Goal: Book appointment/travel/reservation

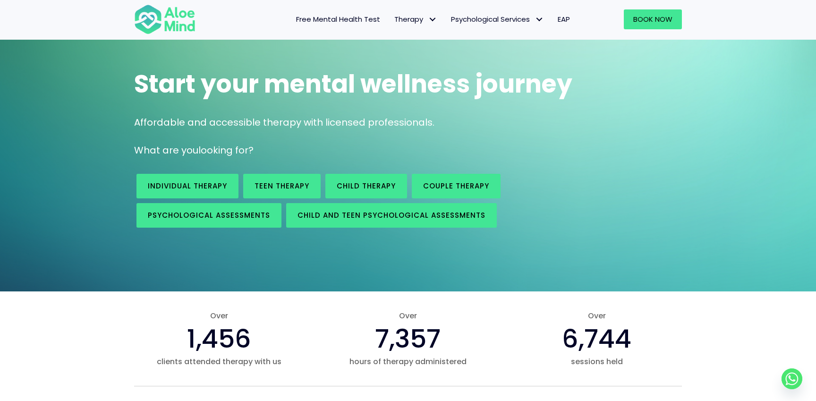
scroll to position [50, 0]
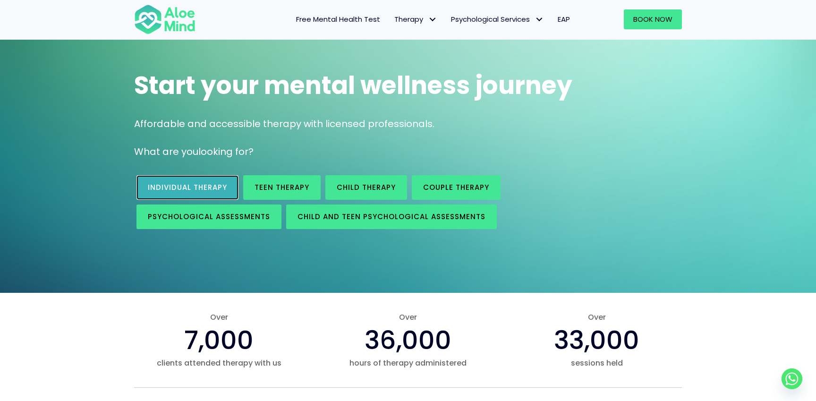
click at [193, 184] on span "Individual therapy" at bounding box center [187, 187] width 79 height 10
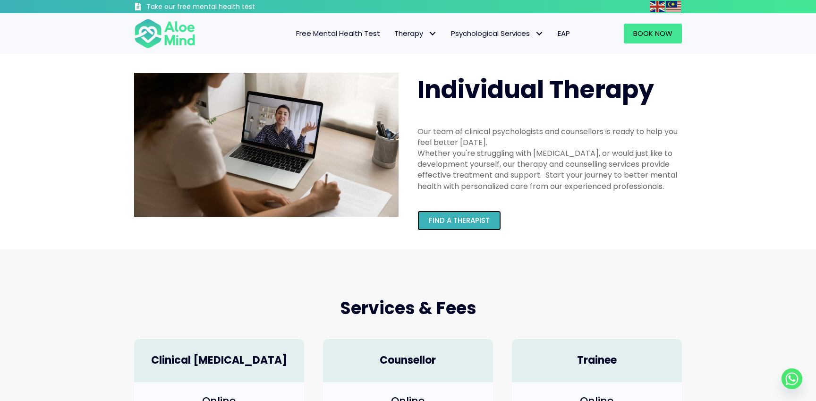
click at [461, 215] on span "Find a therapist" at bounding box center [459, 220] width 61 height 10
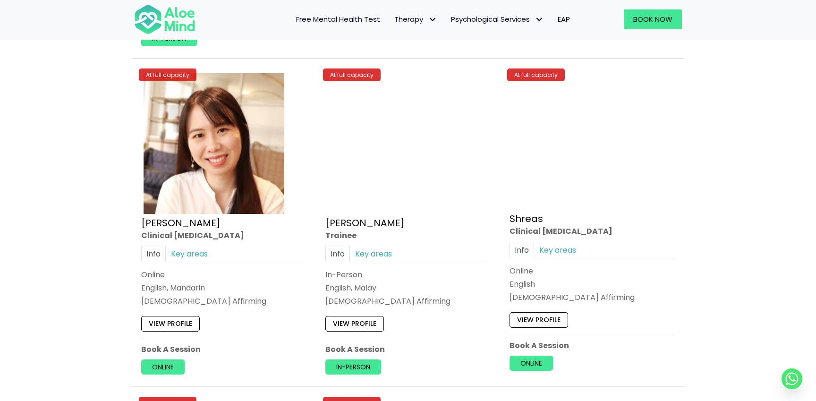
scroll to position [3632, 0]
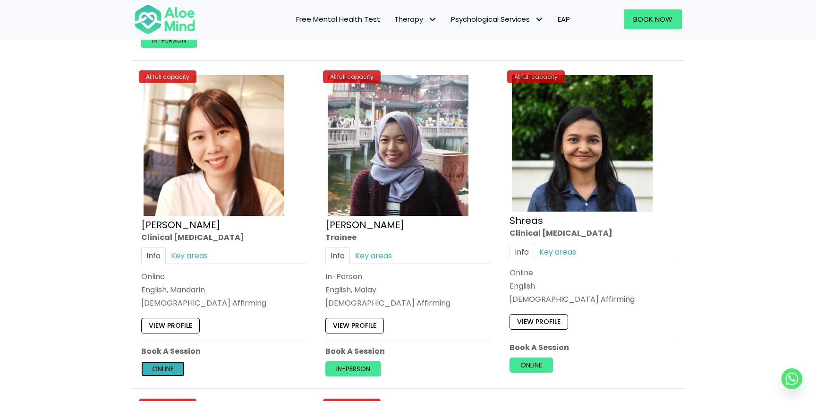
click at [155, 362] on link "Online" at bounding box center [162, 368] width 43 height 15
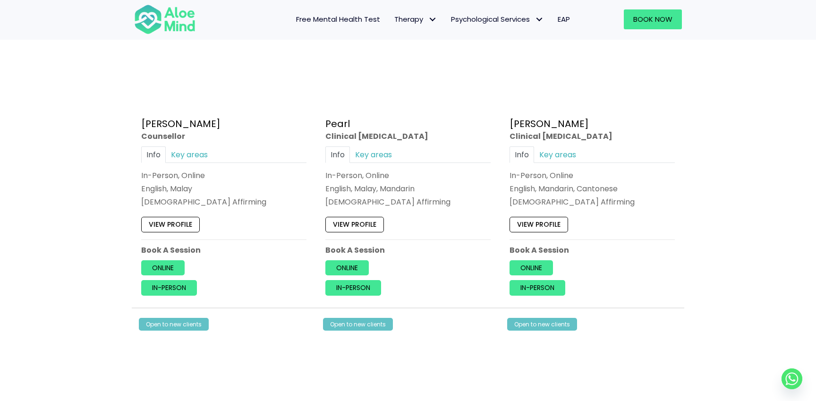
scroll to position [1895, 0]
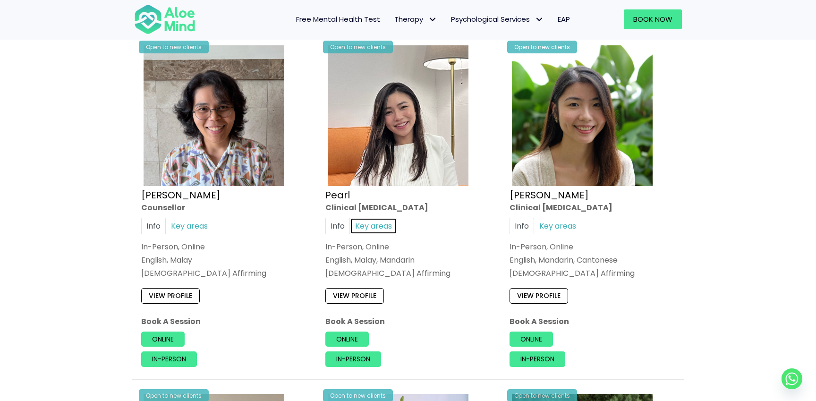
click at [387, 222] on link "Key areas" at bounding box center [373, 226] width 47 height 17
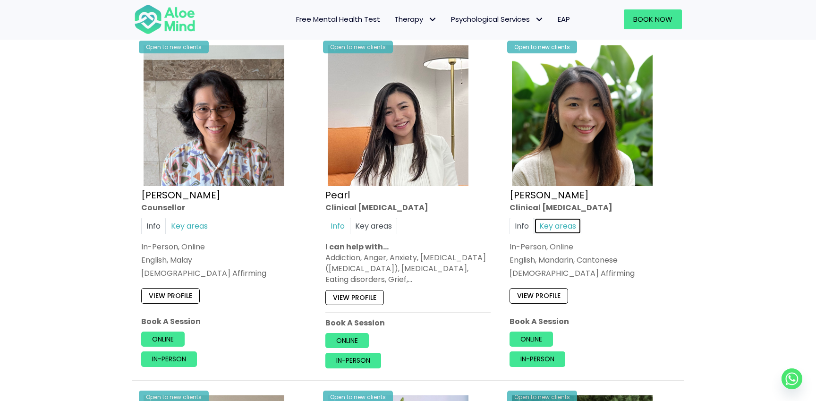
click at [558, 221] on link "Key areas" at bounding box center [557, 226] width 47 height 17
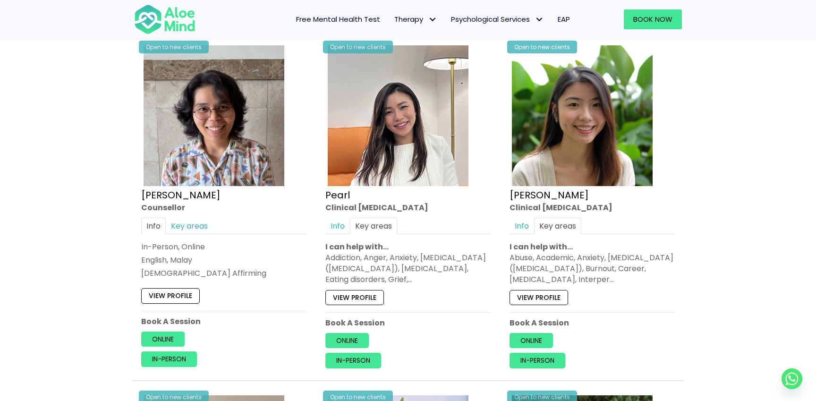
click at [569, 274] on div "Abuse, Academic, Anxiety, Attention Deficit Hyperactivity Disorder (ADHD), Burn…" at bounding box center [592, 268] width 165 height 33
click at [518, 227] on link "Info" at bounding box center [522, 226] width 25 height 17
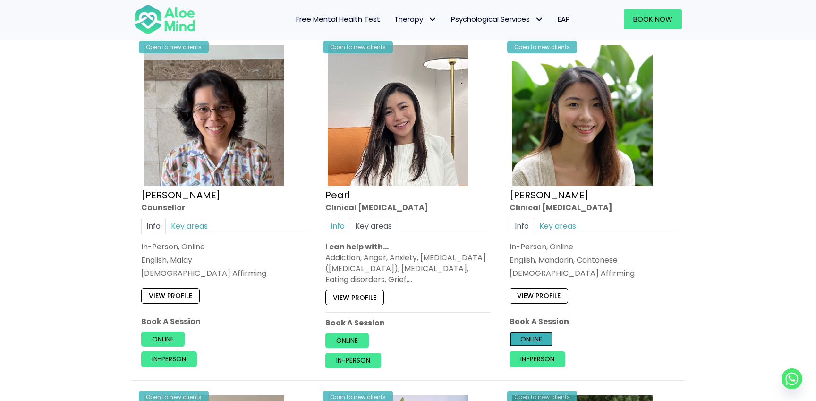
click at [529, 335] on link "Online" at bounding box center [531, 339] width 43 height 15
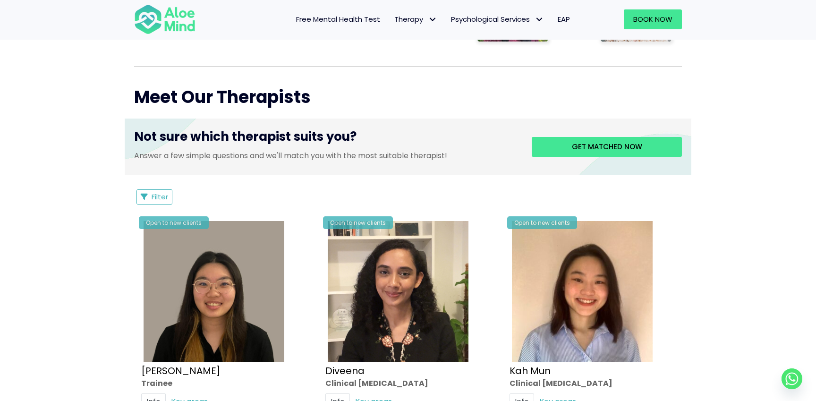
scroll to position [315, 0]
